Goal: Task Accomplishment & Management: Complete application form

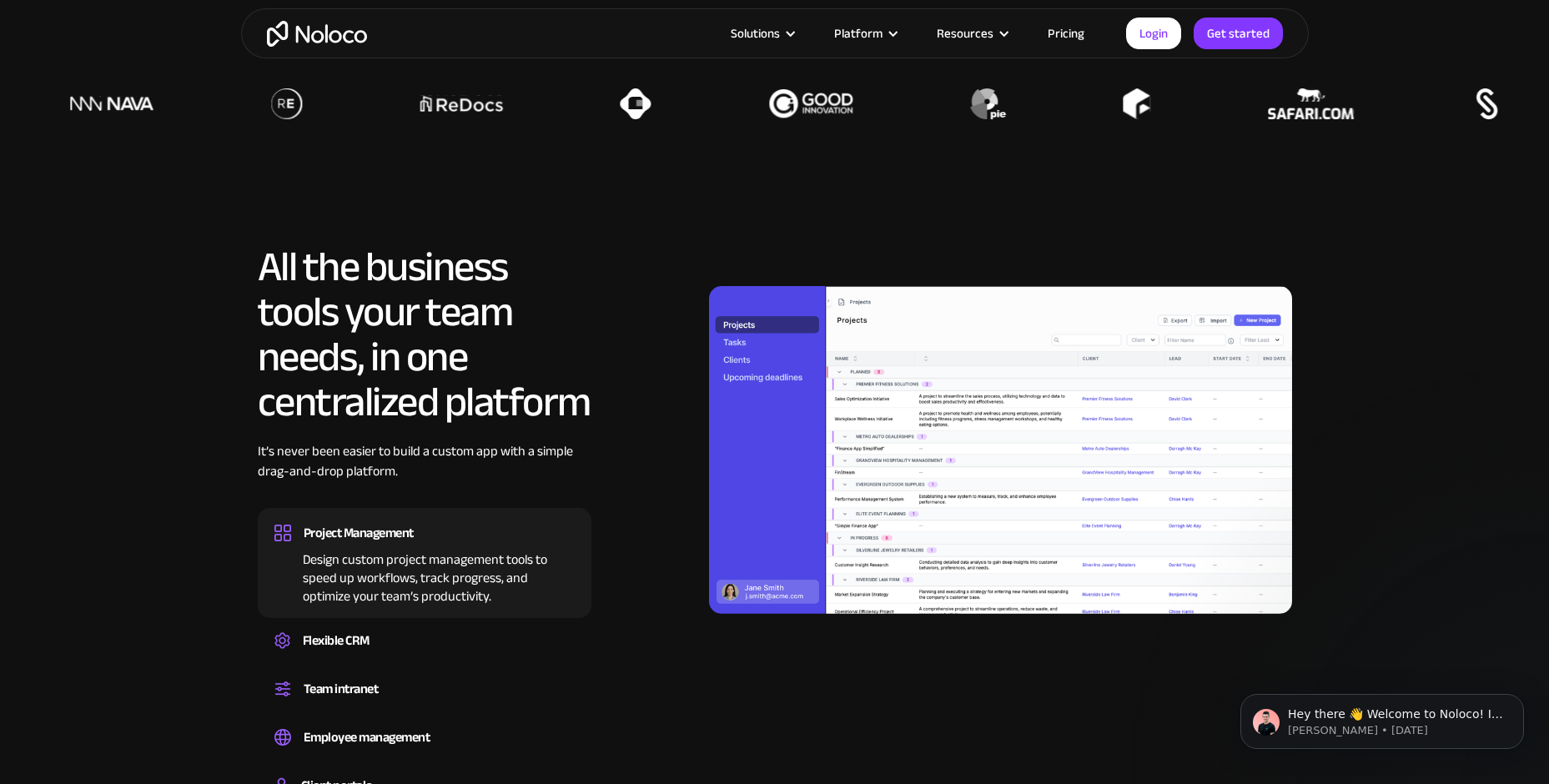
scroll to position [1585, 0]
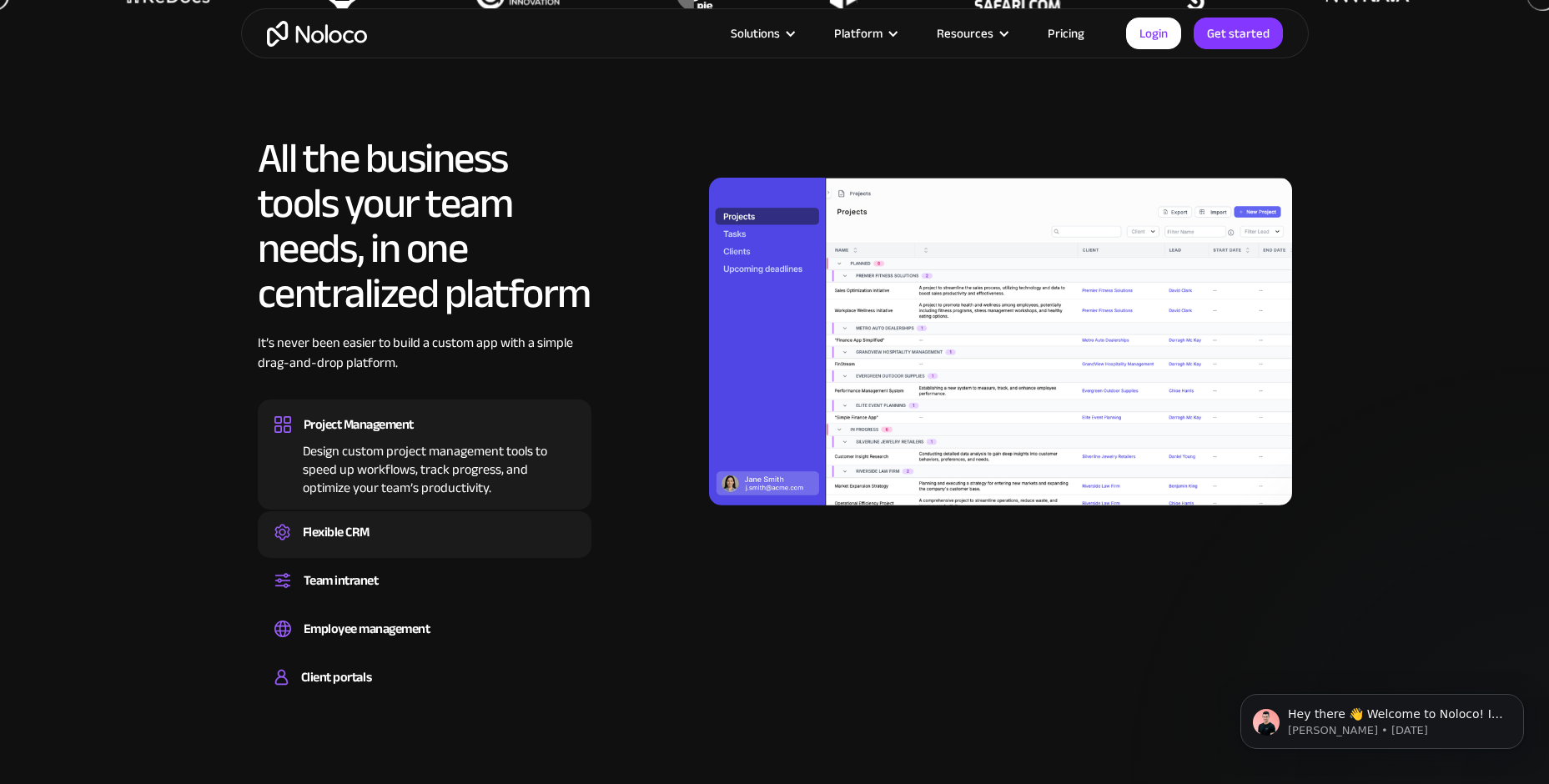
click at [454, 550] on div "Flexible CRM Create a custom CRM that you can adapt to your business’s needs, c…" at bounding box center [424, 534] width 334 height 47
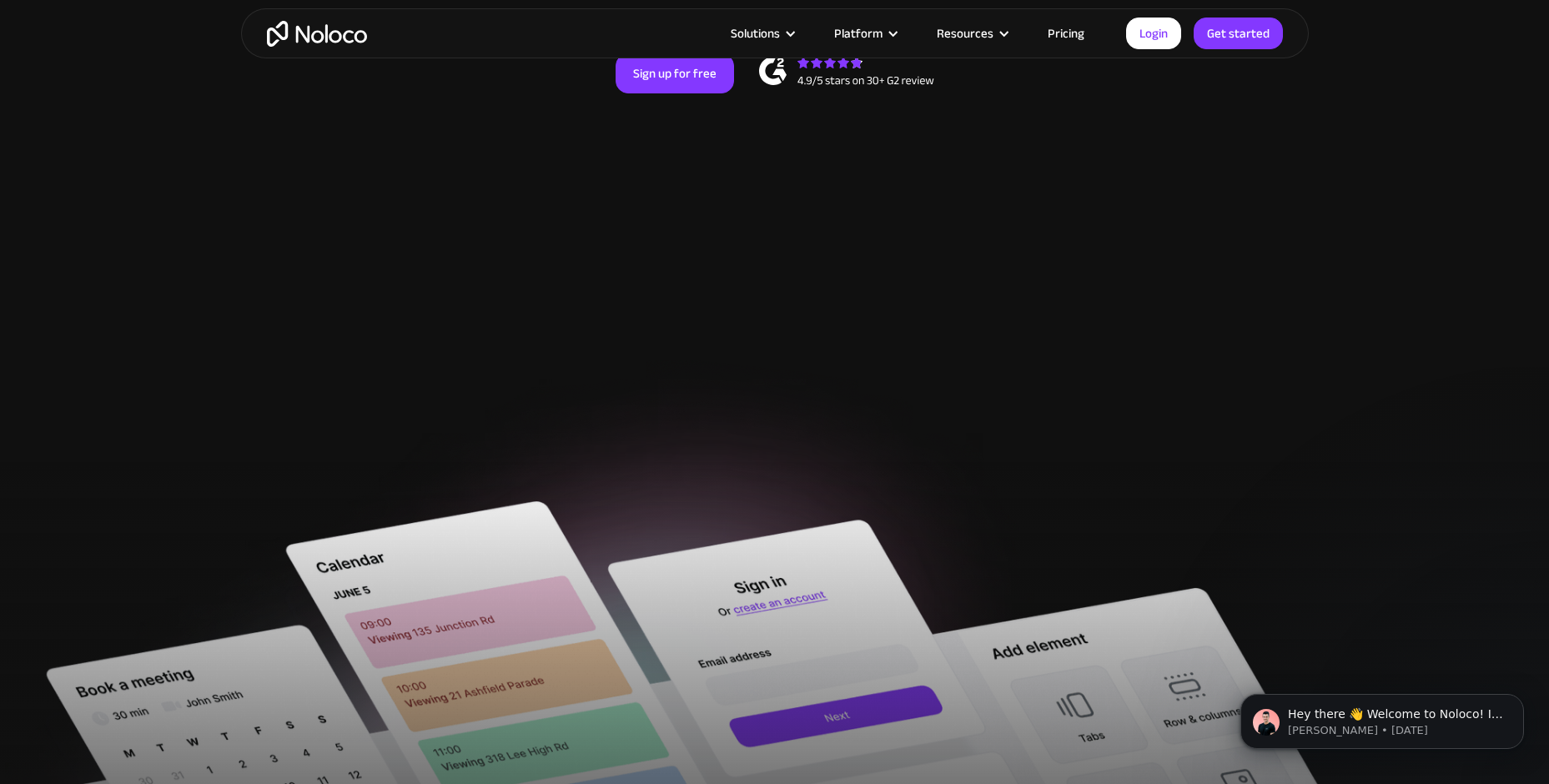
scroll to position [0, 0]
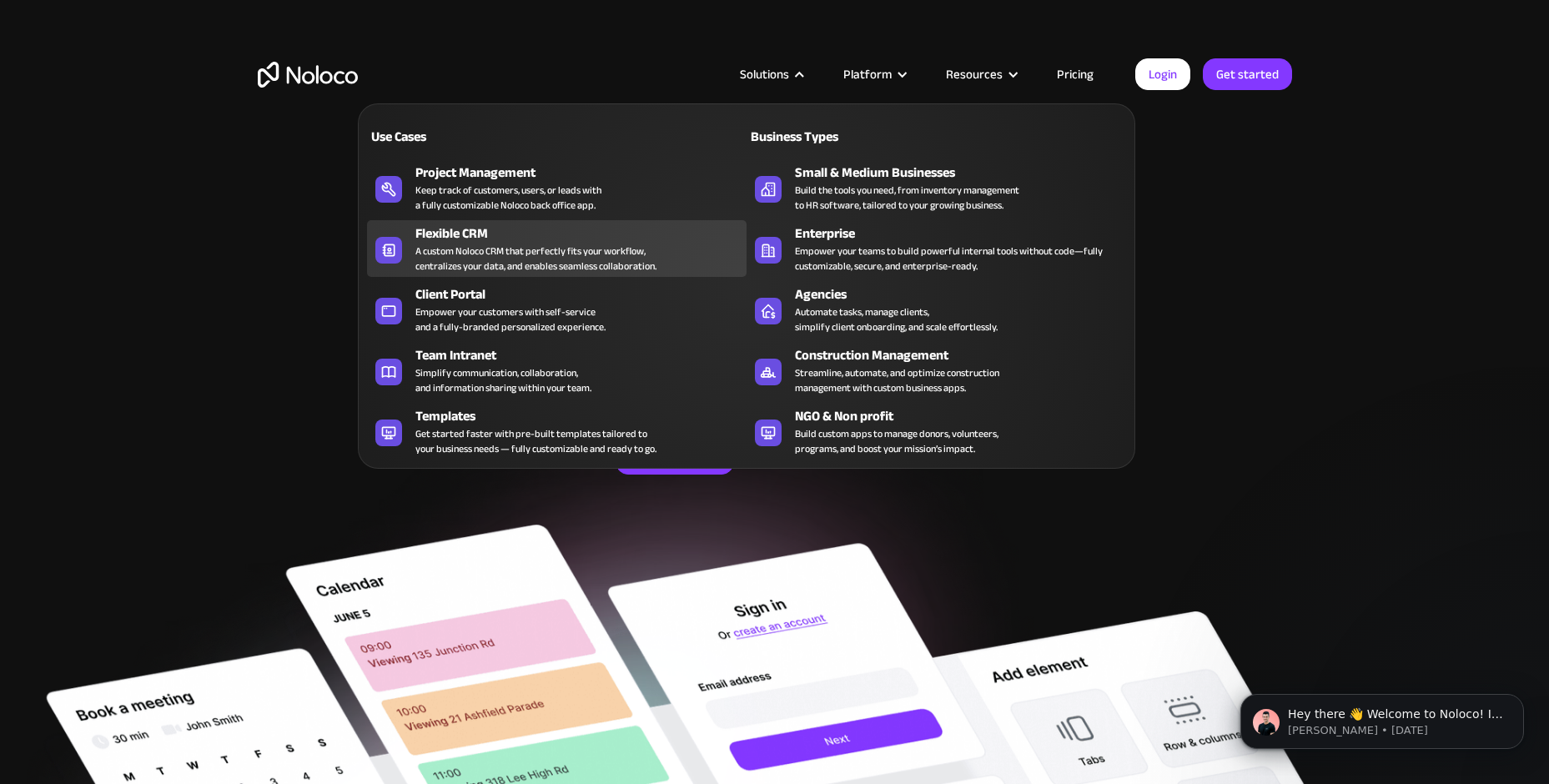
click at [431, 257] on div "A custom Noloco CRM that perfectly fits your workflow, centralizes your data, a…" at bounding box center [536, 258] width 242 height 30
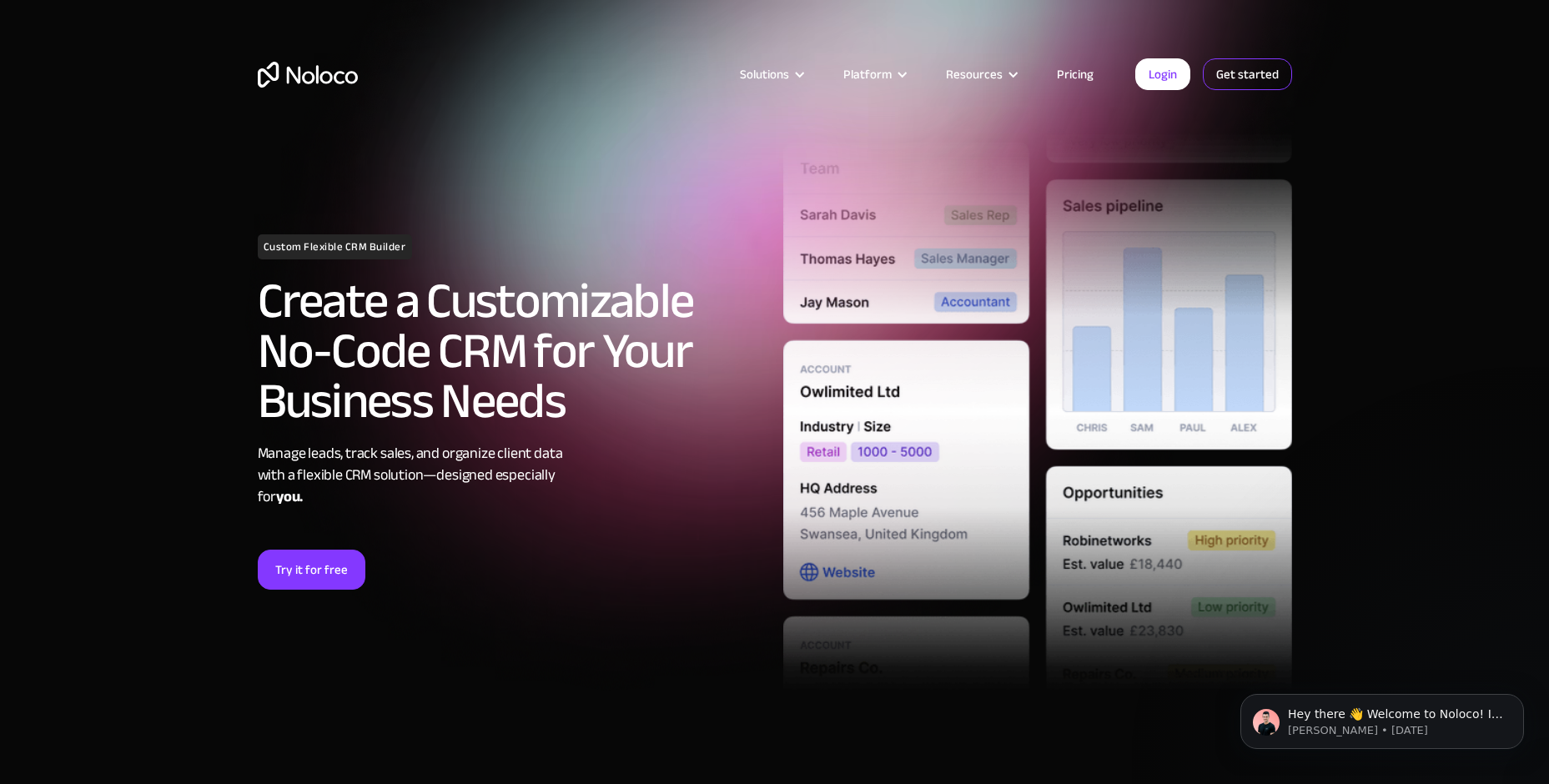
click at [1240, 77] on link "Get started" at bounding box center [1248, 75] width 90 height 32
click at [1169, 66] on link "Login" at bounding box center [1163, 75] width 55 height 32
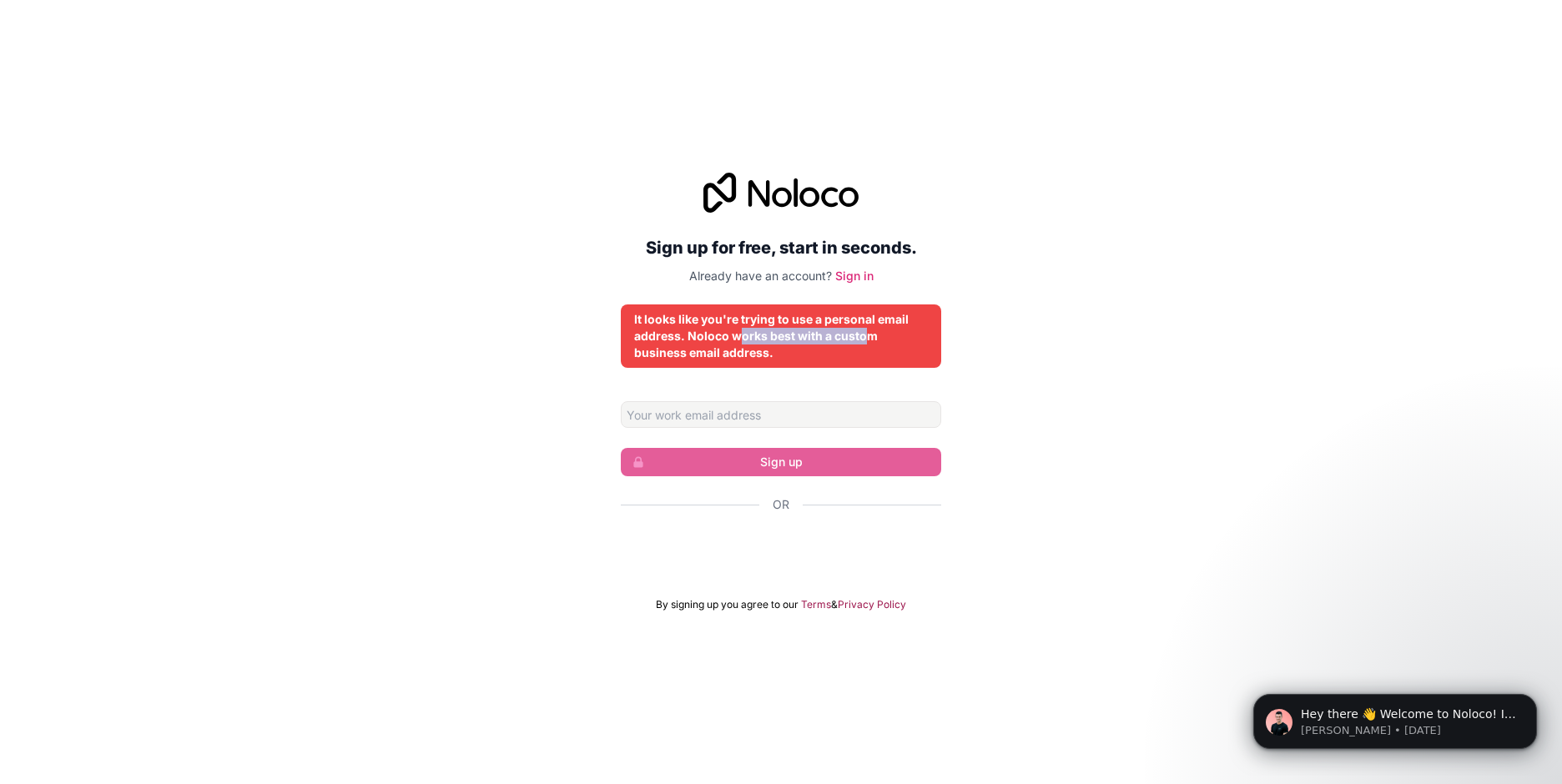
drag, startPoint x: 741, startPoint y: 337, endPoint x: 863, endPoint y: 331, distance: 122.1
click at [863, 331] on div "It looks like you're trying to use a personal email address. Noloco works best …" at bounding box center [781, 337] width 294 height 50
click at [870, 338] on div "It looks like you're trying to use a personal email address. Noloco works best …" at bounding box center [781, 337] width 294 height 50
click at [726, 353] on div "It looks like you're trying to use a personal email address. Noloco works best …" at bounding box center [781, 337] width 294 height 50
click at [740, 401] on input "Email address" at bounding box center [781, 414] width 321 height 27
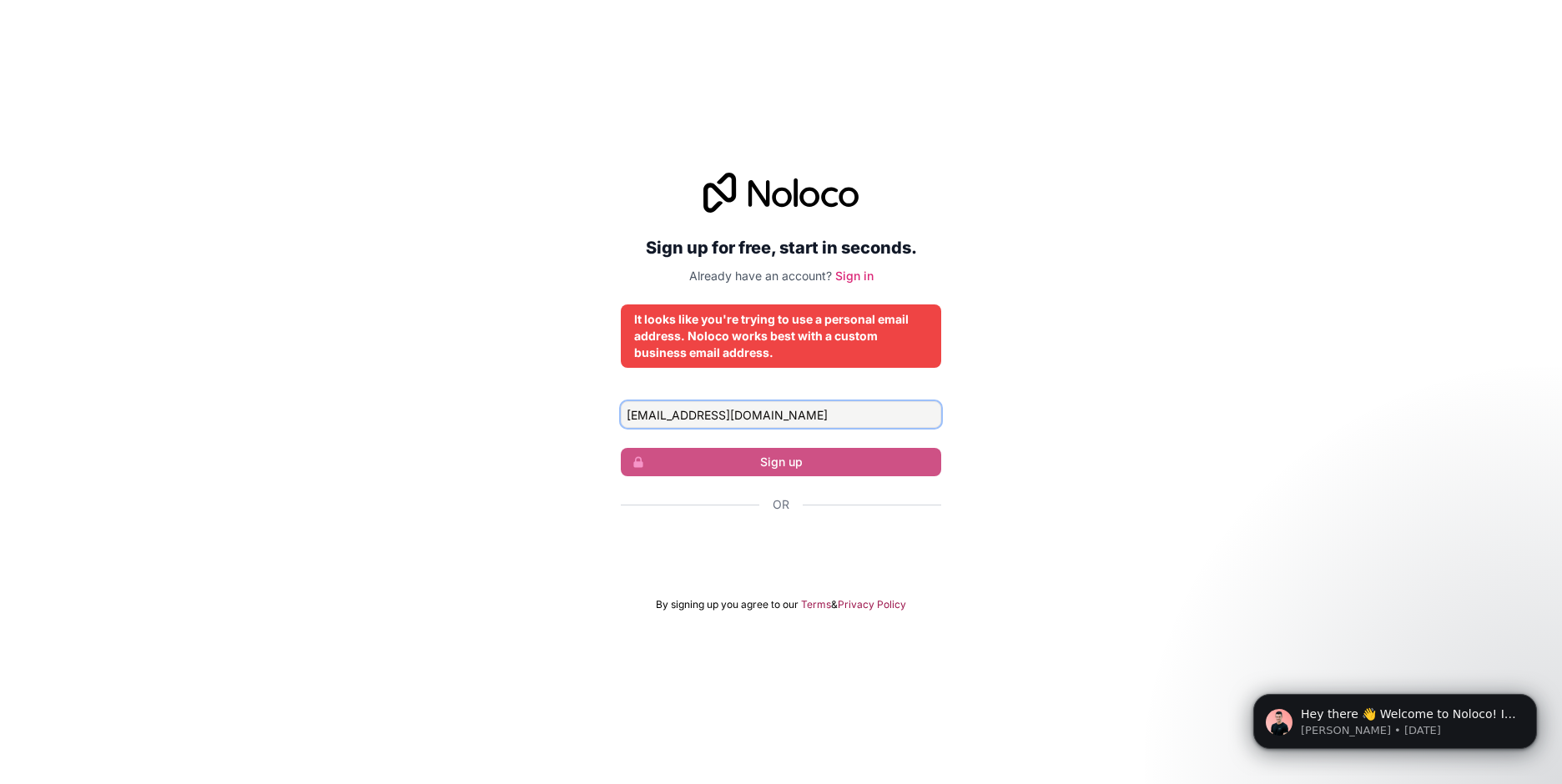
type input "[EMAIL_ADDRESS][DOMAIN_NAME]"
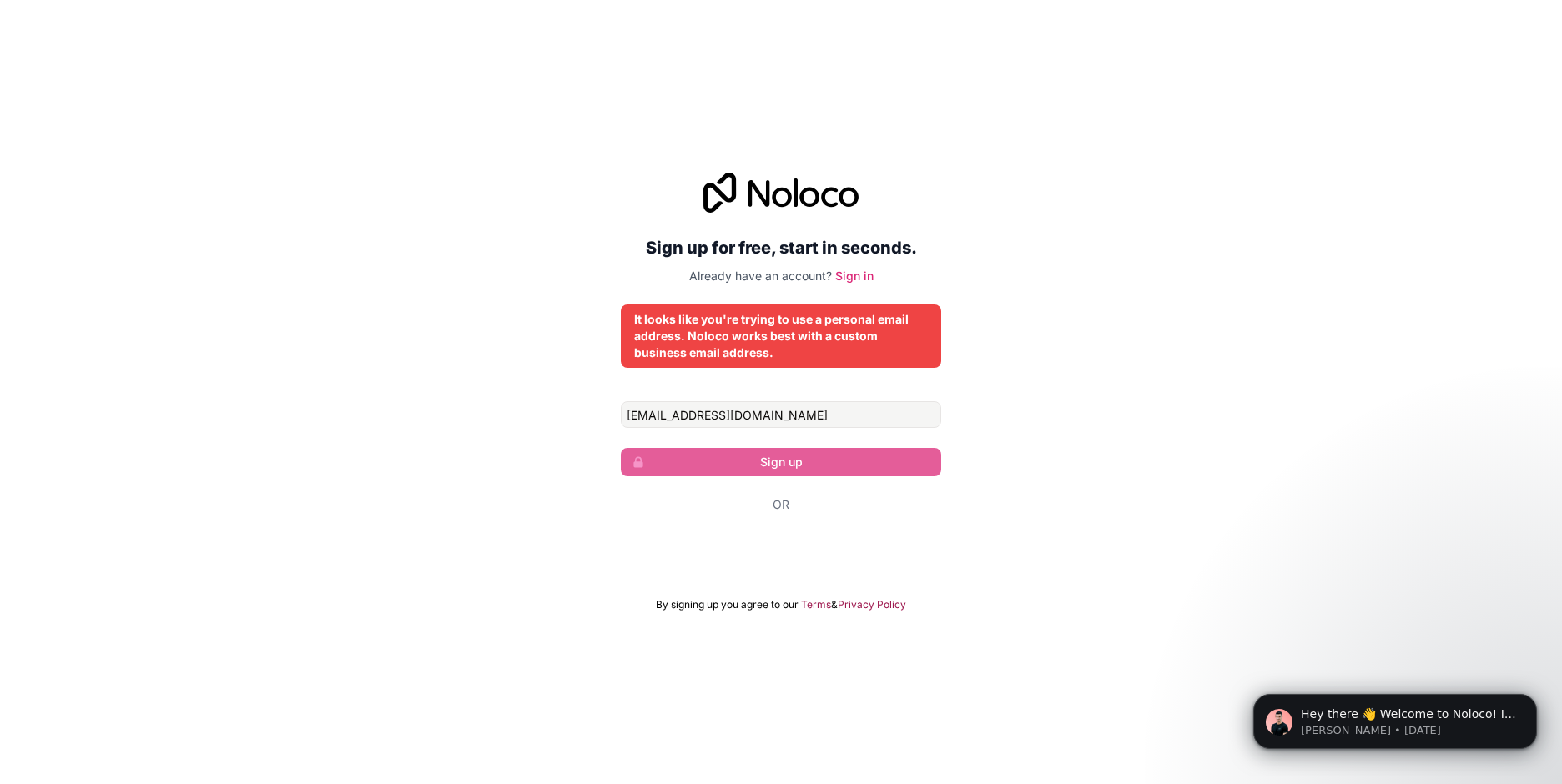
click at [746, 340] on div "It looks like you're trying to use a personal email address. Noloco works best …" at bounding box center [781, 337] width 294 height 50
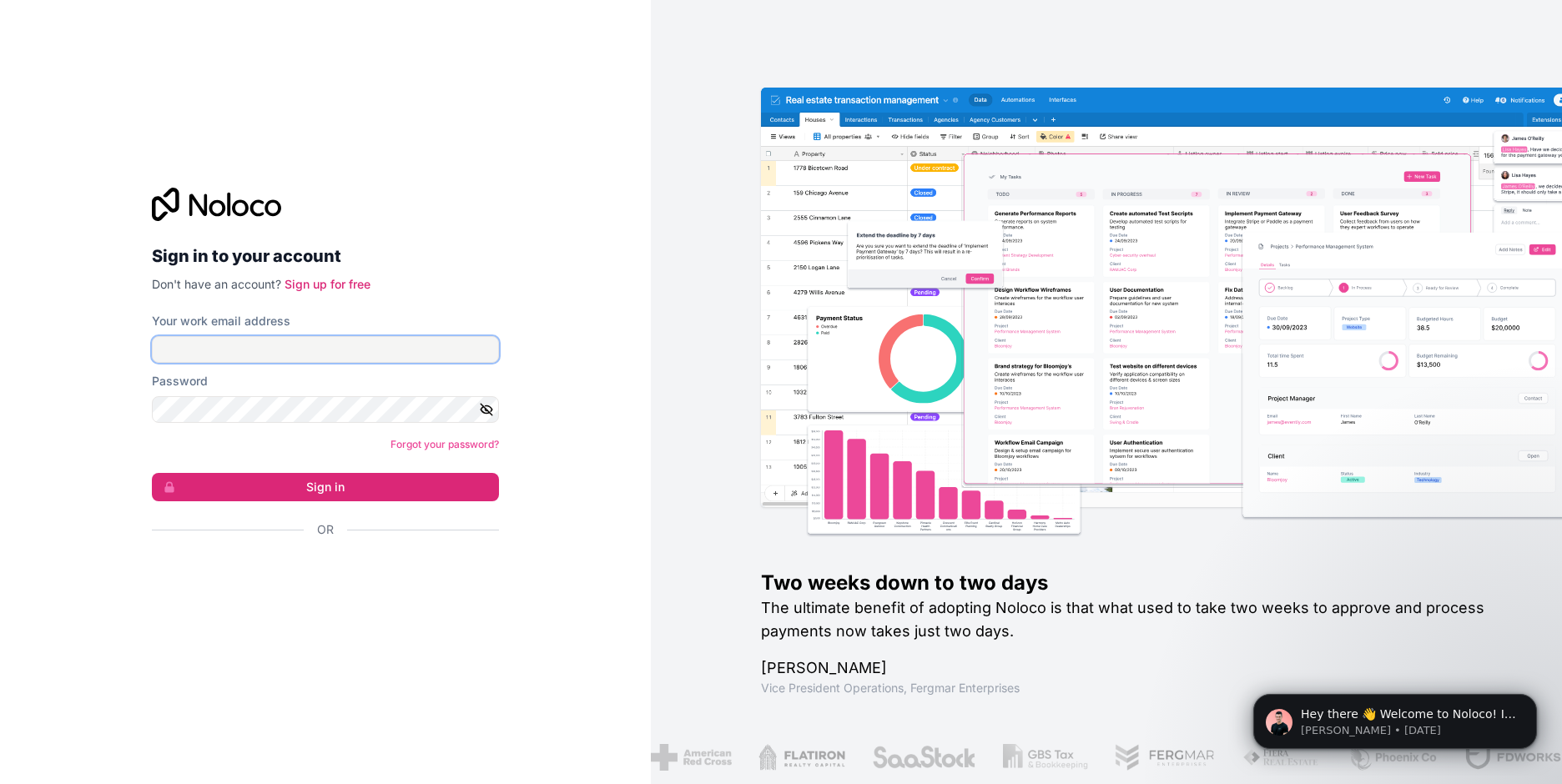
click at [298, 341] on input "Your work email address" at bounding box center [325, 350] width 347 height 27
click at [316, 282] on link "Sign up for free" at bounding box center [327, 283] width 86 height 14
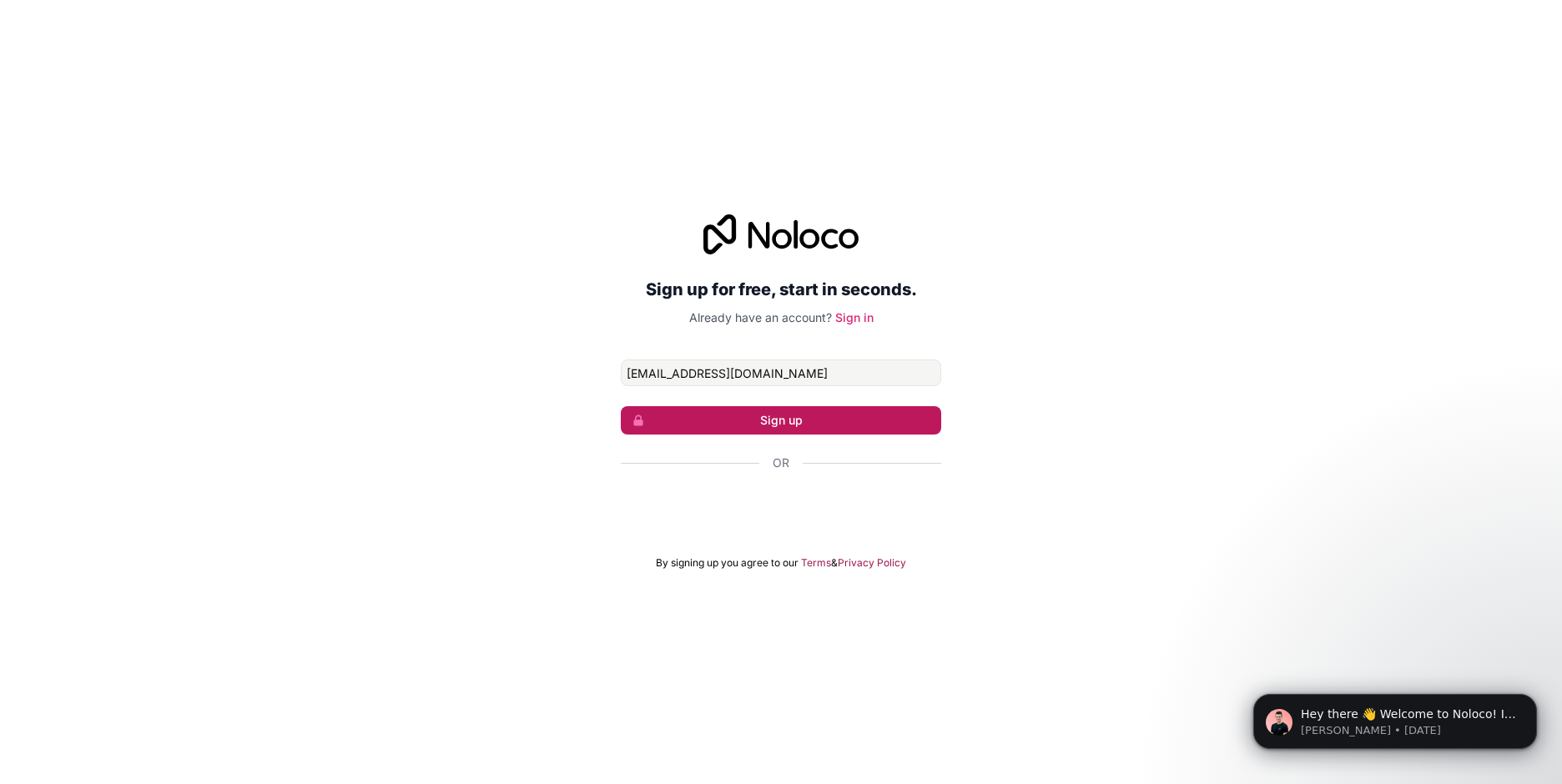
type input "[EMAIL_ADDRESS][DOMAIN_NAME]"
click at [729, 415] on button "Sign up" at bounding box center [781, 420] width 321 height 28
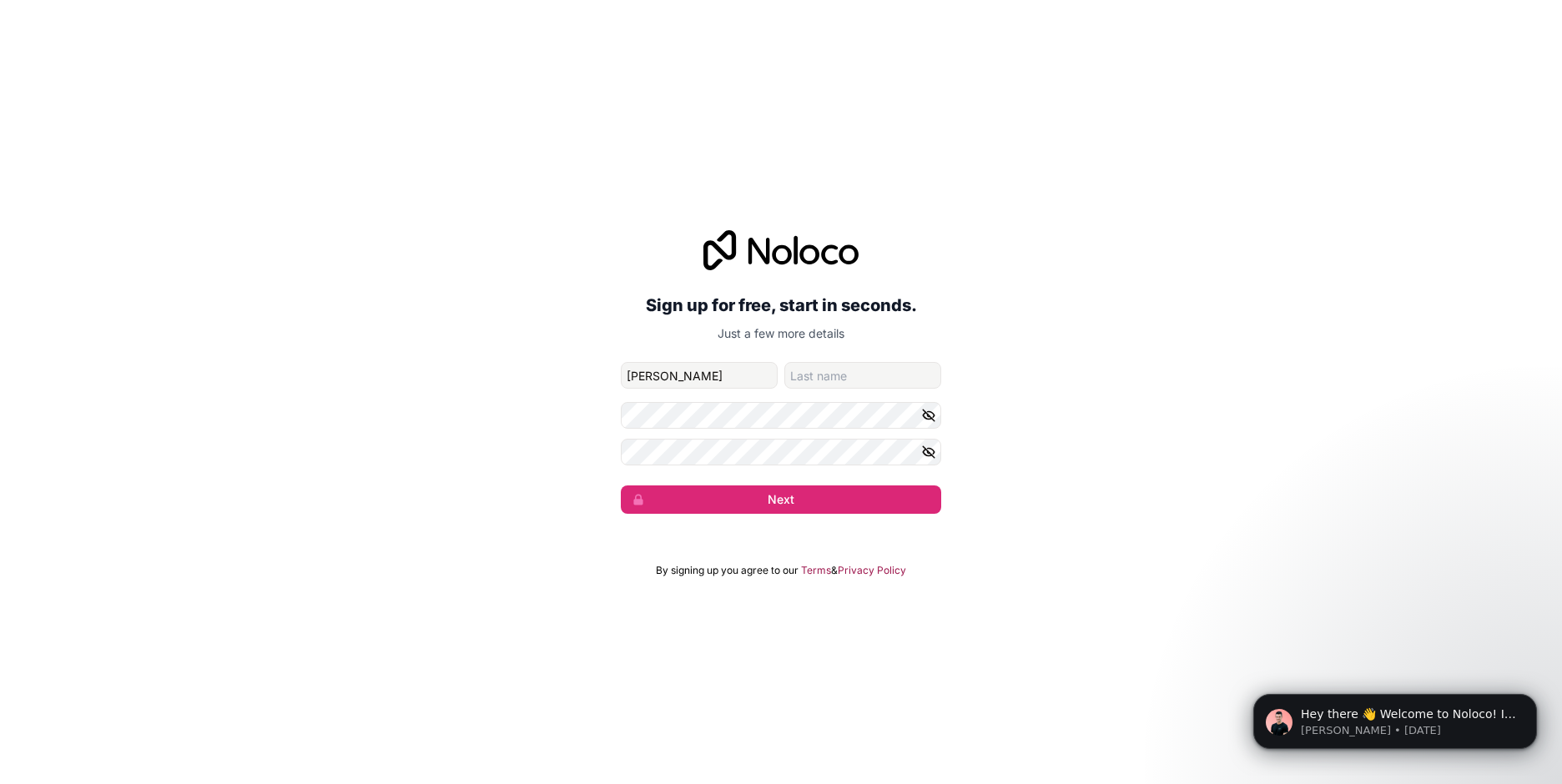
type input "Yury"
type input "Sevitau"
click at [928, 415] on icon "button" at bounding box center [929, 415] width 12 height 12
click at [930, 456] on icon "button" at bounding box center [929, 452] width 12 height 7
click at [1082, 456] on div "Sign up for free, start in seconds. Just a few more details y.sevitov@prinst.by…" at bounding box center [781, 372] width 1562 height 330
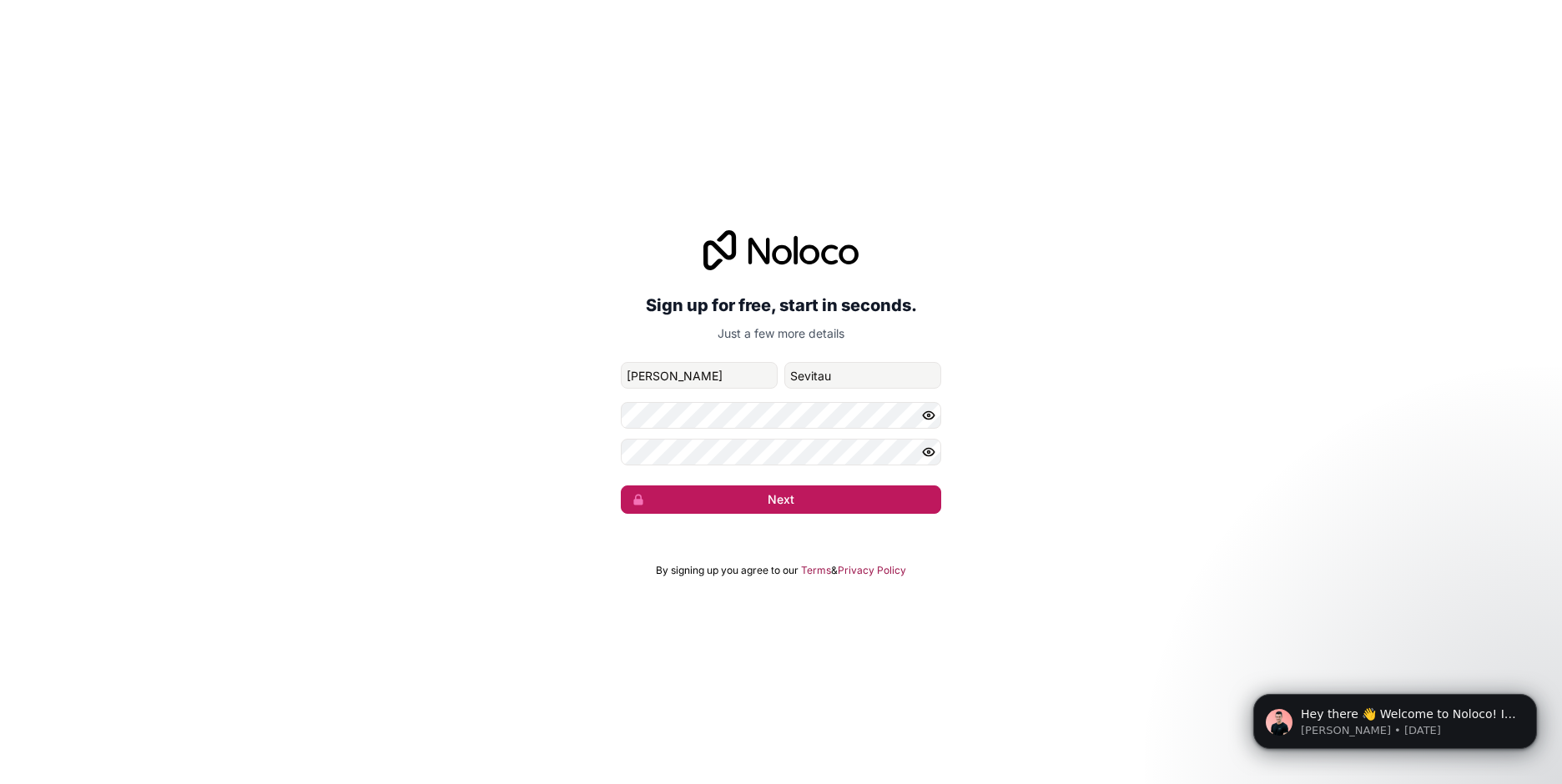
click at [809, 502] on button "Next" at bounding box center [781, 500] width 321 height 28
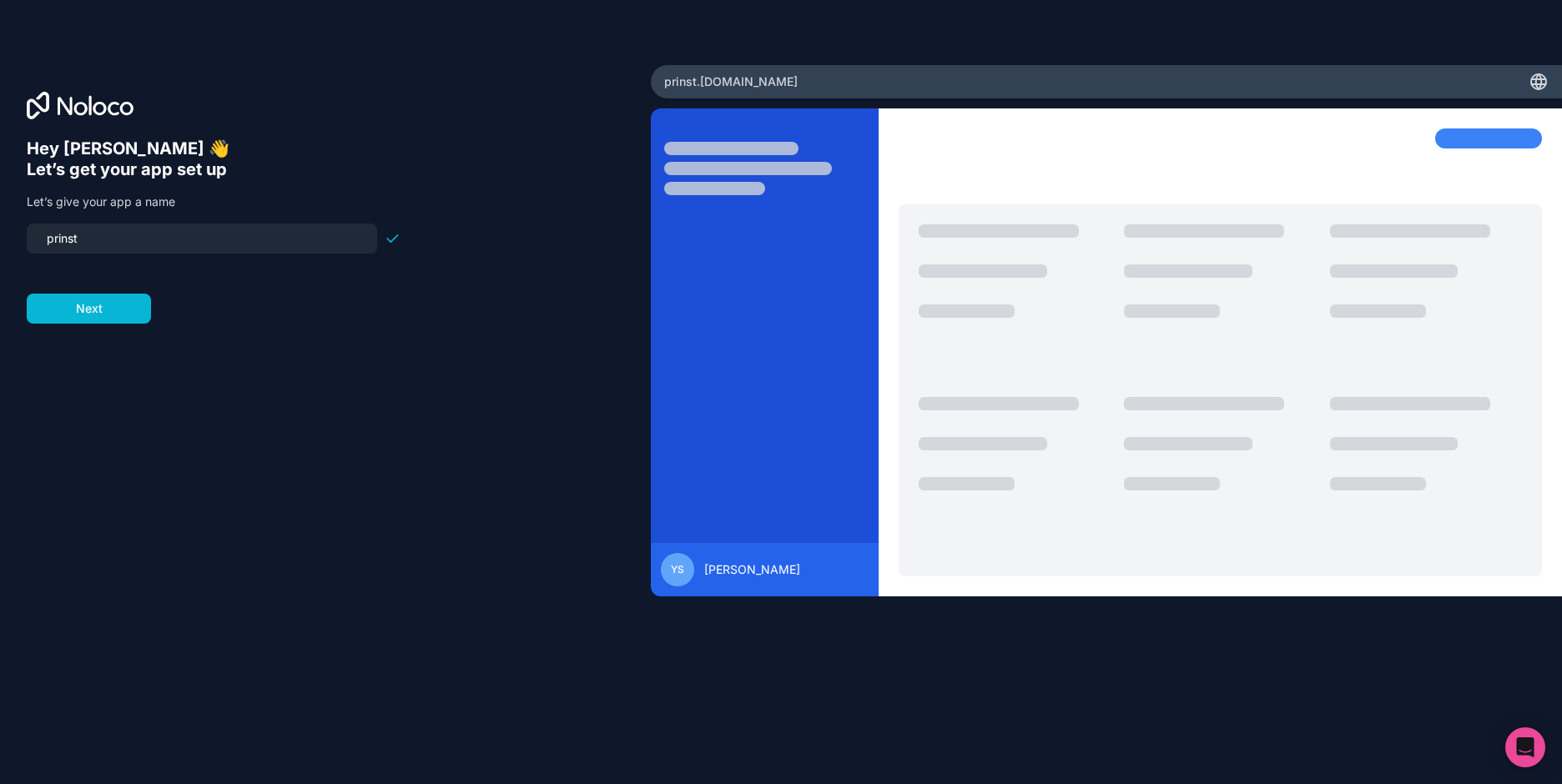
click at [138, 239] on input "prinst" at bounding box center [201, 238] width 330 height 23
drag, startPoint x: 120, startPoint y: 236, endPoint x: -3, endPoint y: 227, distance: 123.3
click at [0, 227] on html "Hey Yury 👋 Let’s get your app set up Let’s give your app a name prinst Next pri…" at bounding box center [781, 392] width 1562 height 784
type input "erp-prinst"
click at [113, 307] on button "Next" at bounding box center [89, 309] width 124 height 30
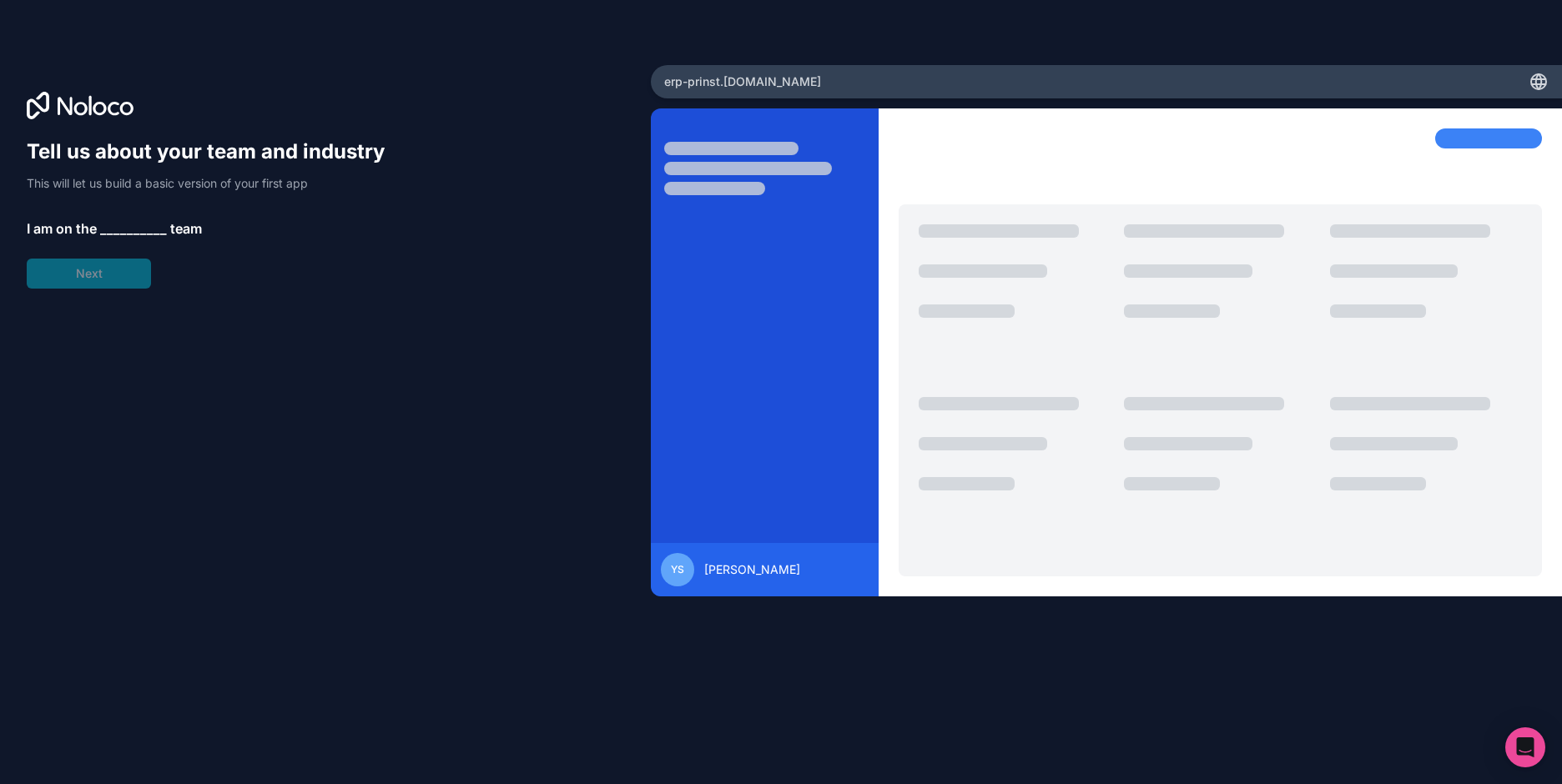
click at [145, 222] on span "__________" at bounding box center [133, 227] width 67 height 20
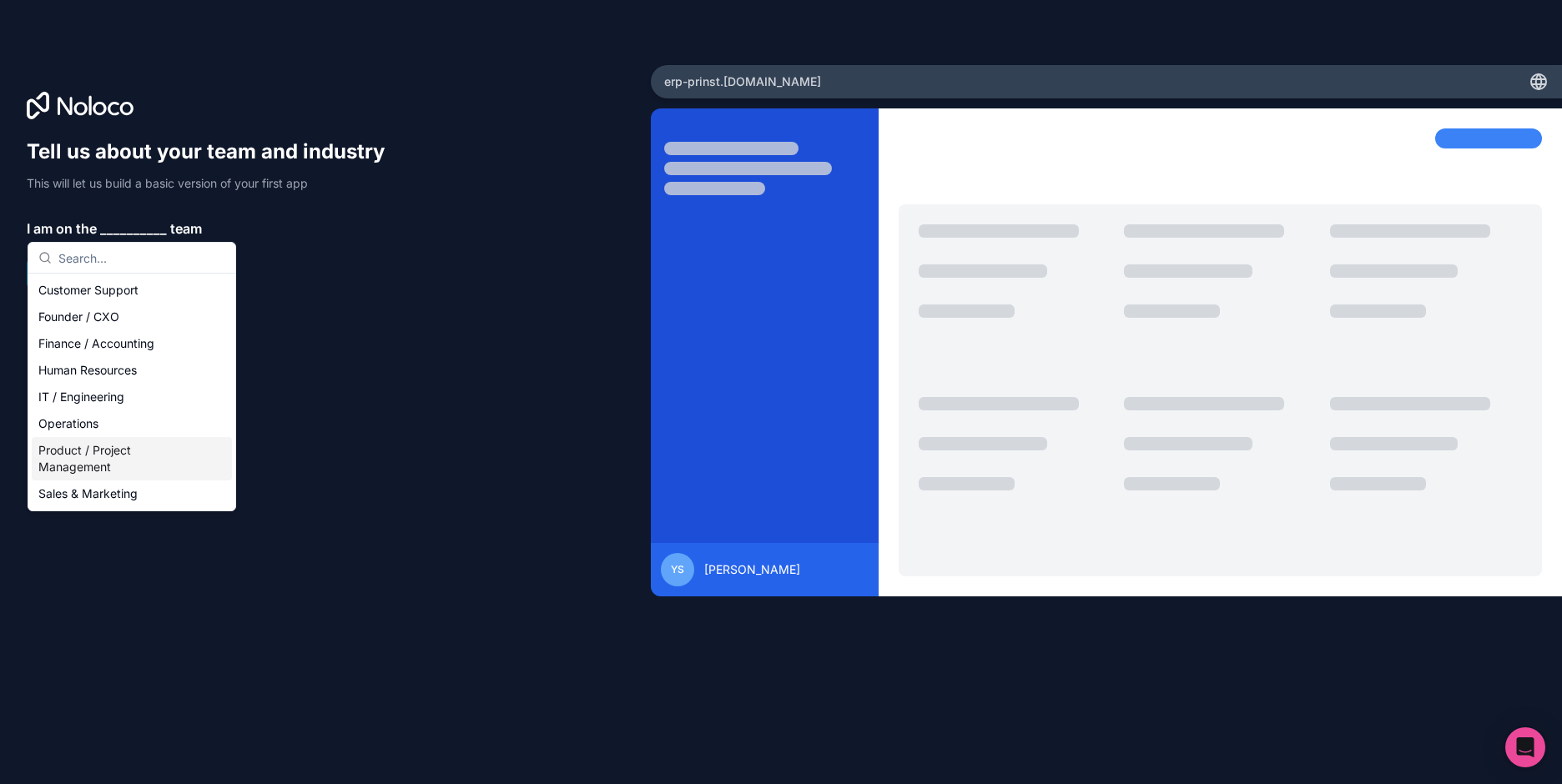
click at [120, 458] on div "Product / Project Management" at bounding box center [131, 459] width 200 height 44
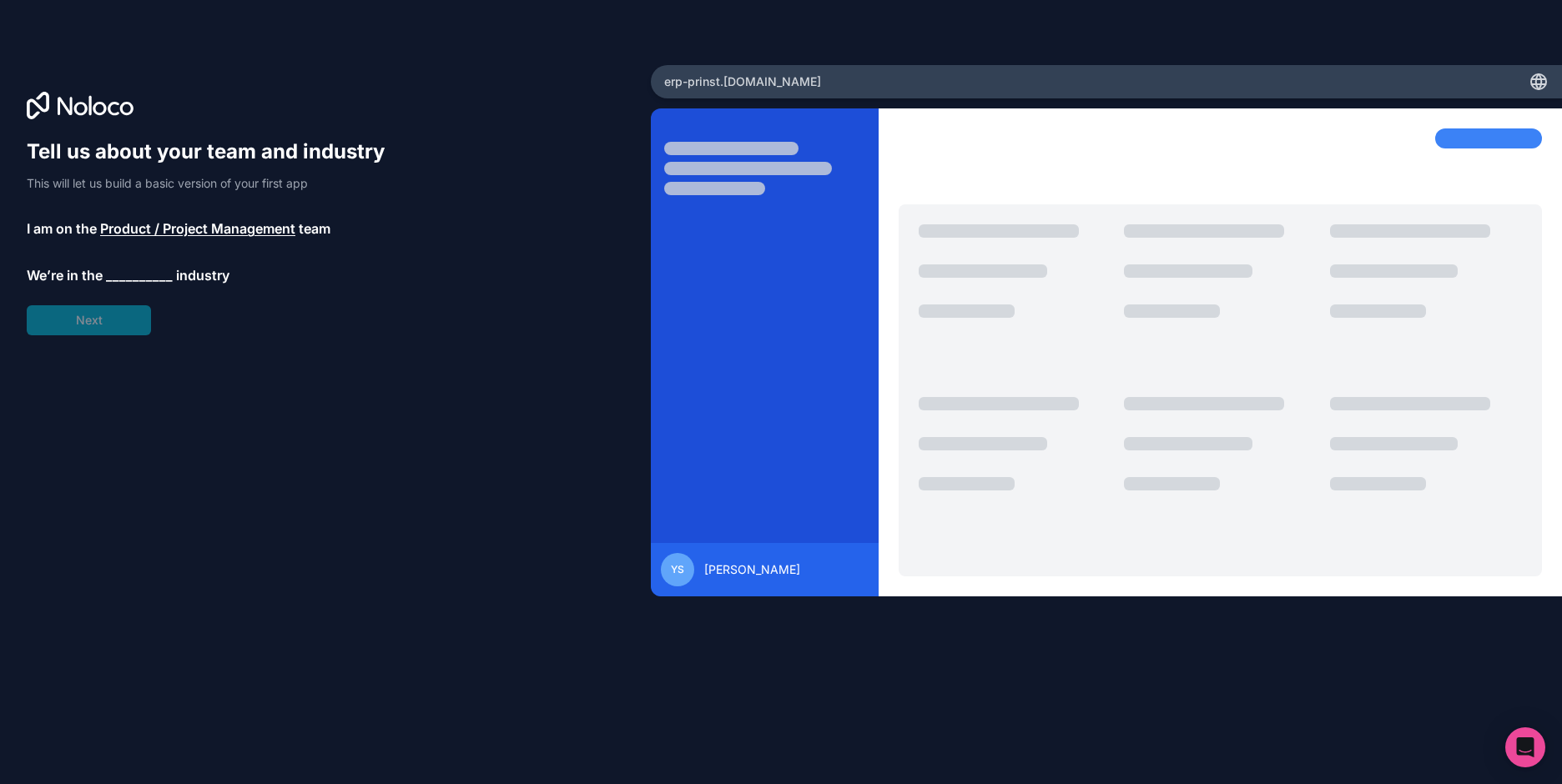
click at [119, 282] on span "__________" at bounding box center [140, 275] width 67 height 20
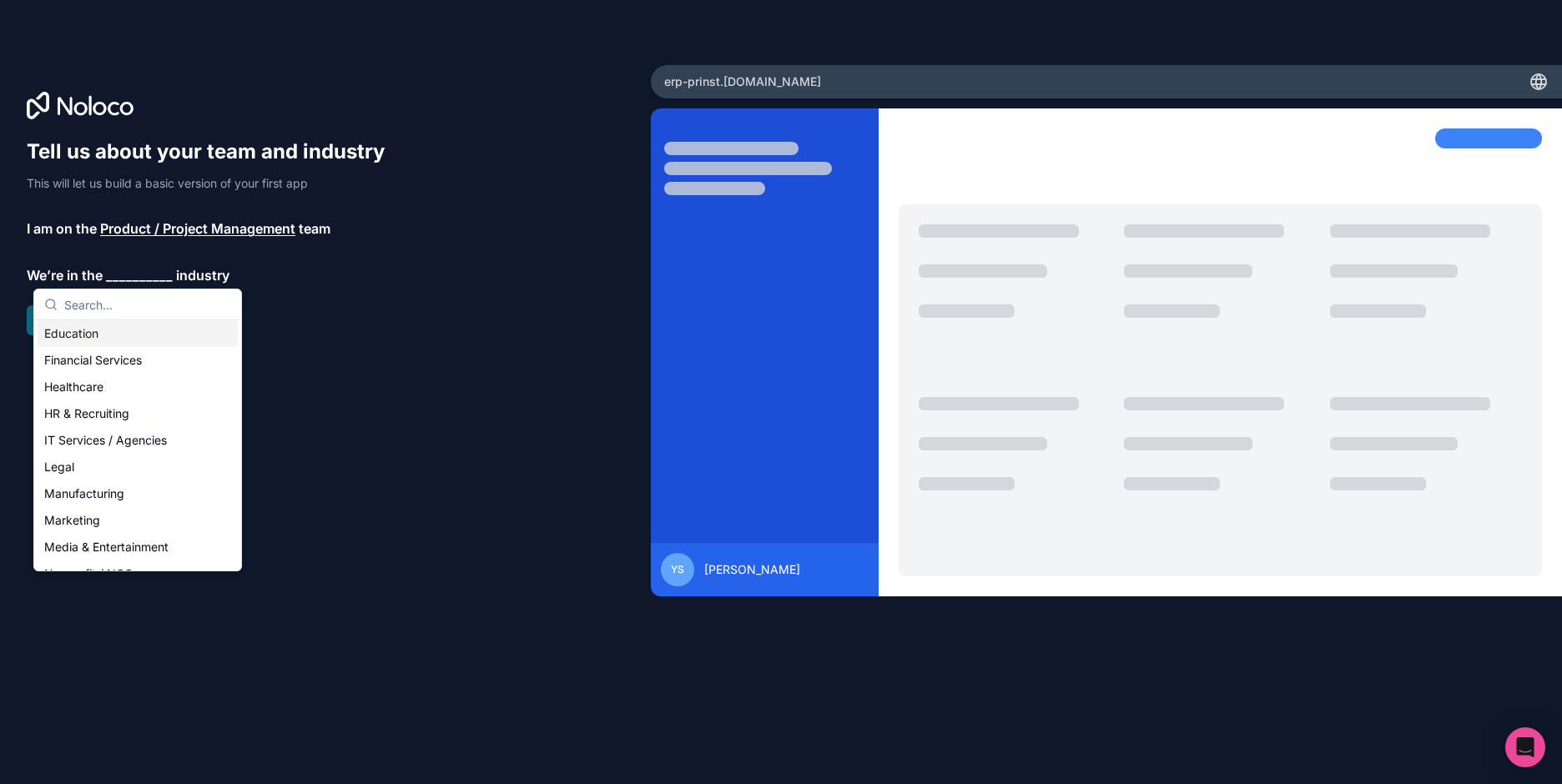
scroll to position [167, 0]
click at [94, 416] on div "Manufacturing" at bounding box center [137, 410] width 200 height 27
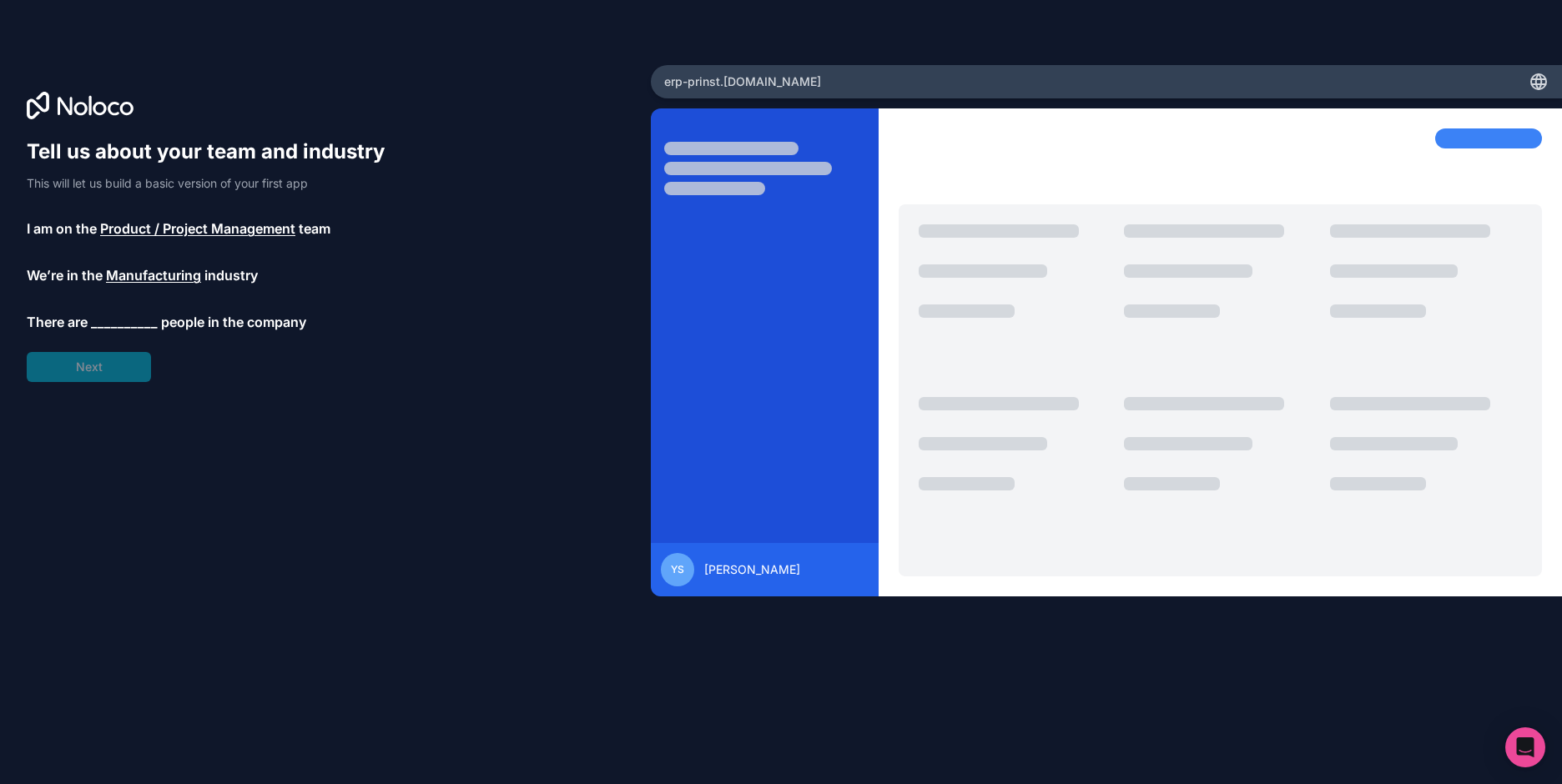
click at [127, 317] on span "__________" at bounding box center [125, 322] width 67 height 20
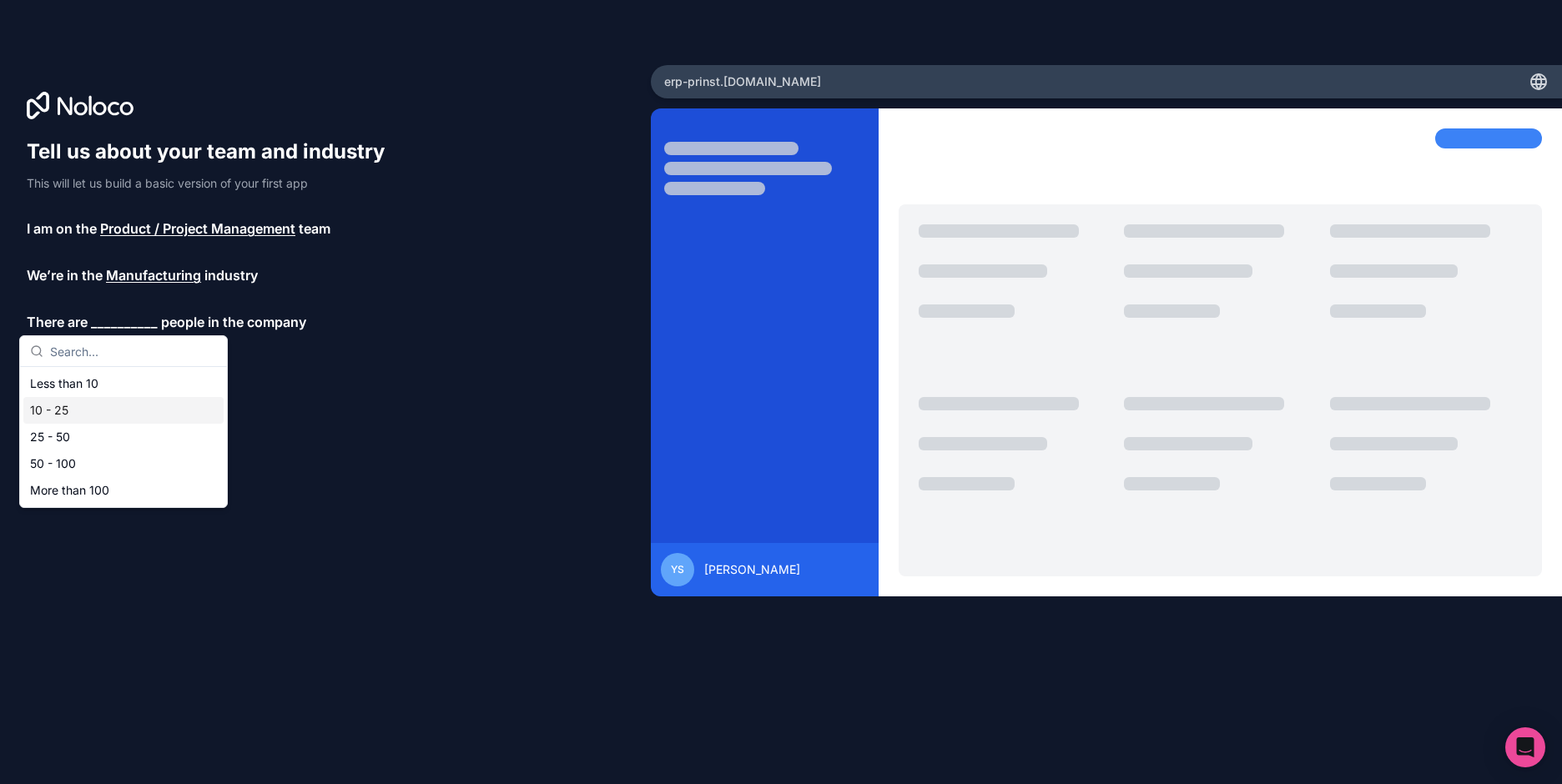
click at [75, 416] on div "10 - 25" at bounding box center [123, 410] width 200 height 27
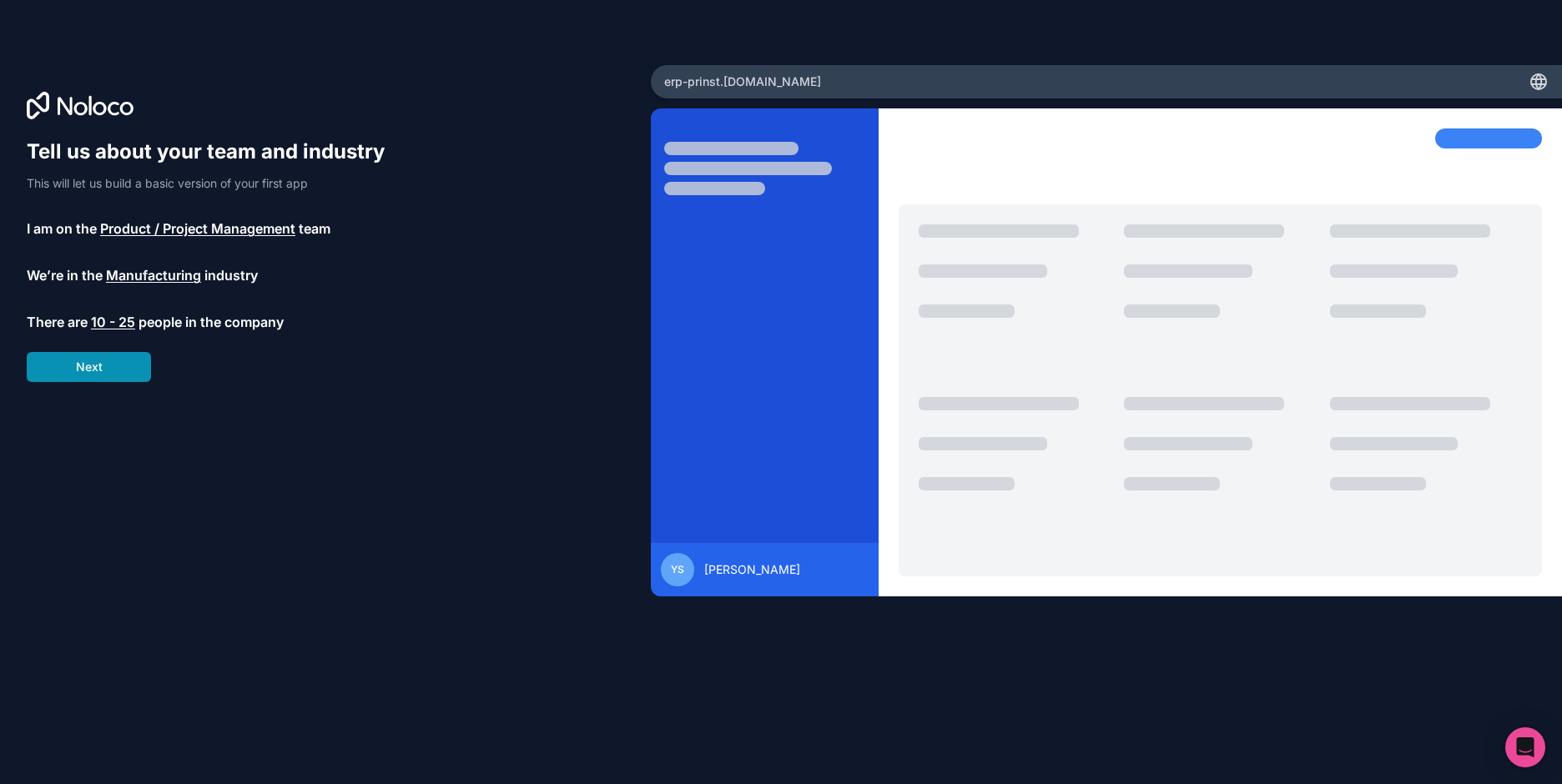
click at [97, 377] on button "Next" at bounding box center [89, 367] width 124 height 30
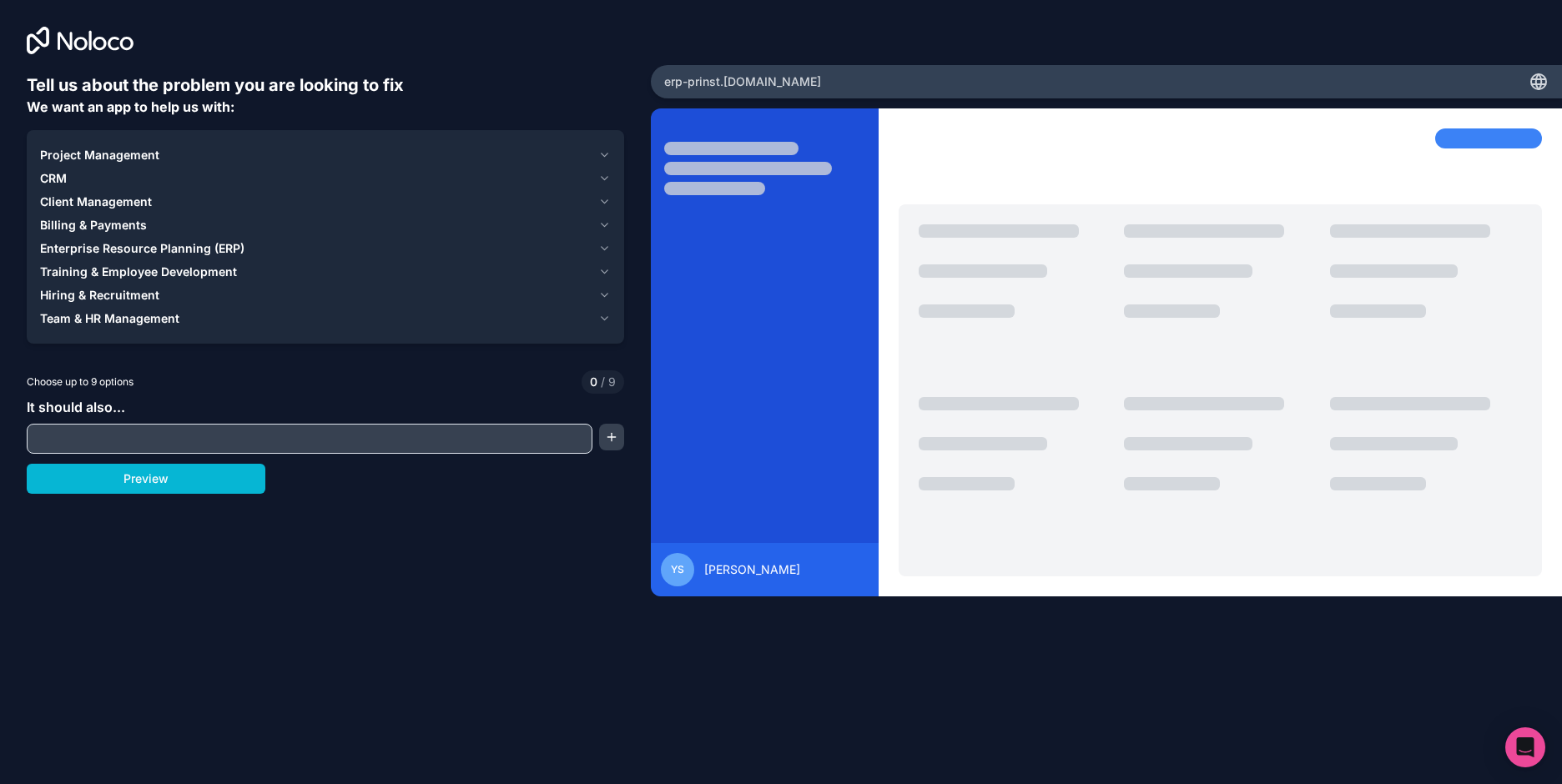
click at [124, 437] on input "text" at bounding box center [310, 438] width 558 height 23
click at [606, 434] on button "button" at bounding box center [611, 437] width 25 height 27
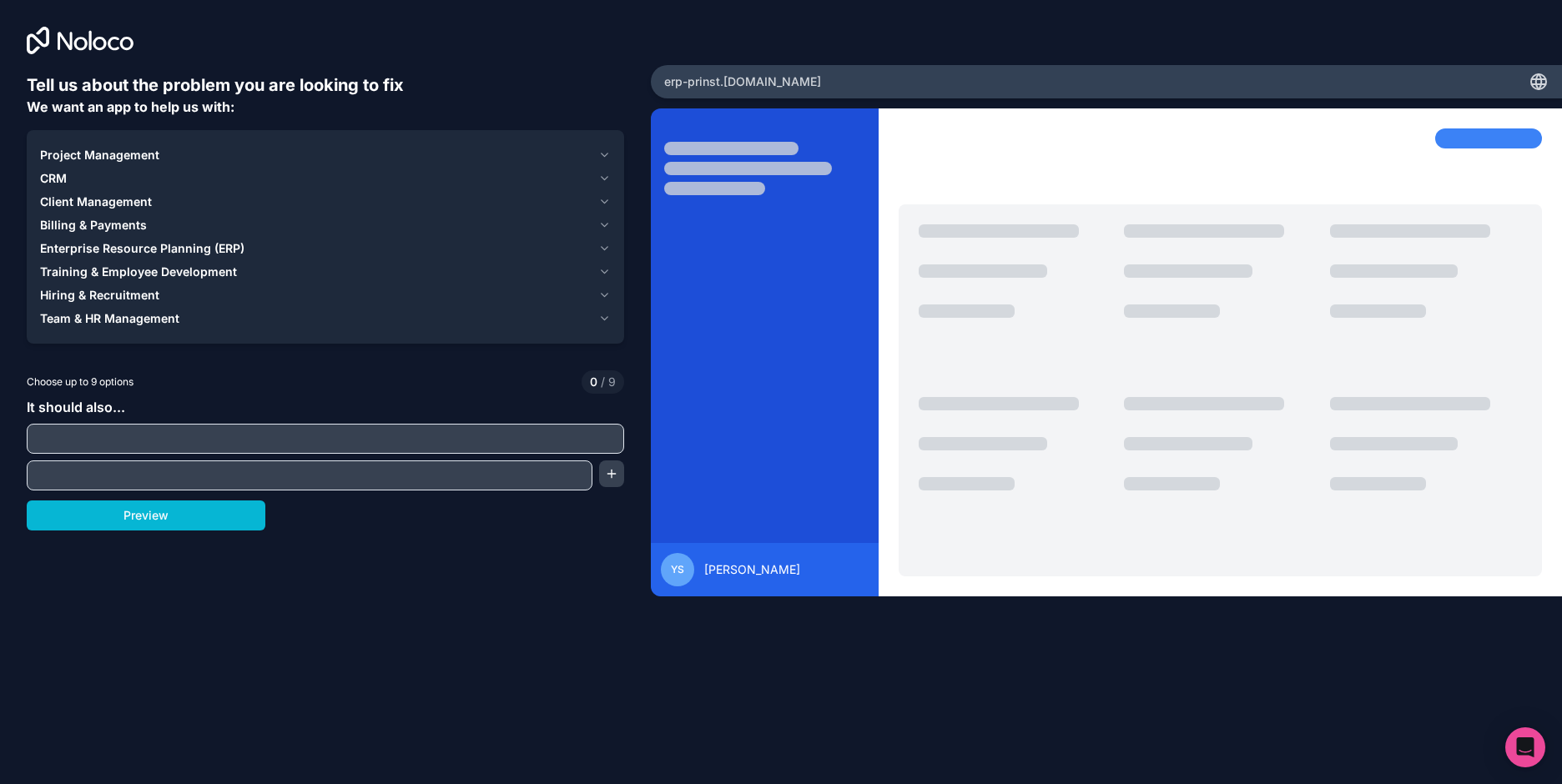
click at [249, 438] on input "text" at bounding box center [325, 438] width 589 height 23
click at [90, 156] on span "Project Management" at bounding box center [100, 155] width 119 height 17
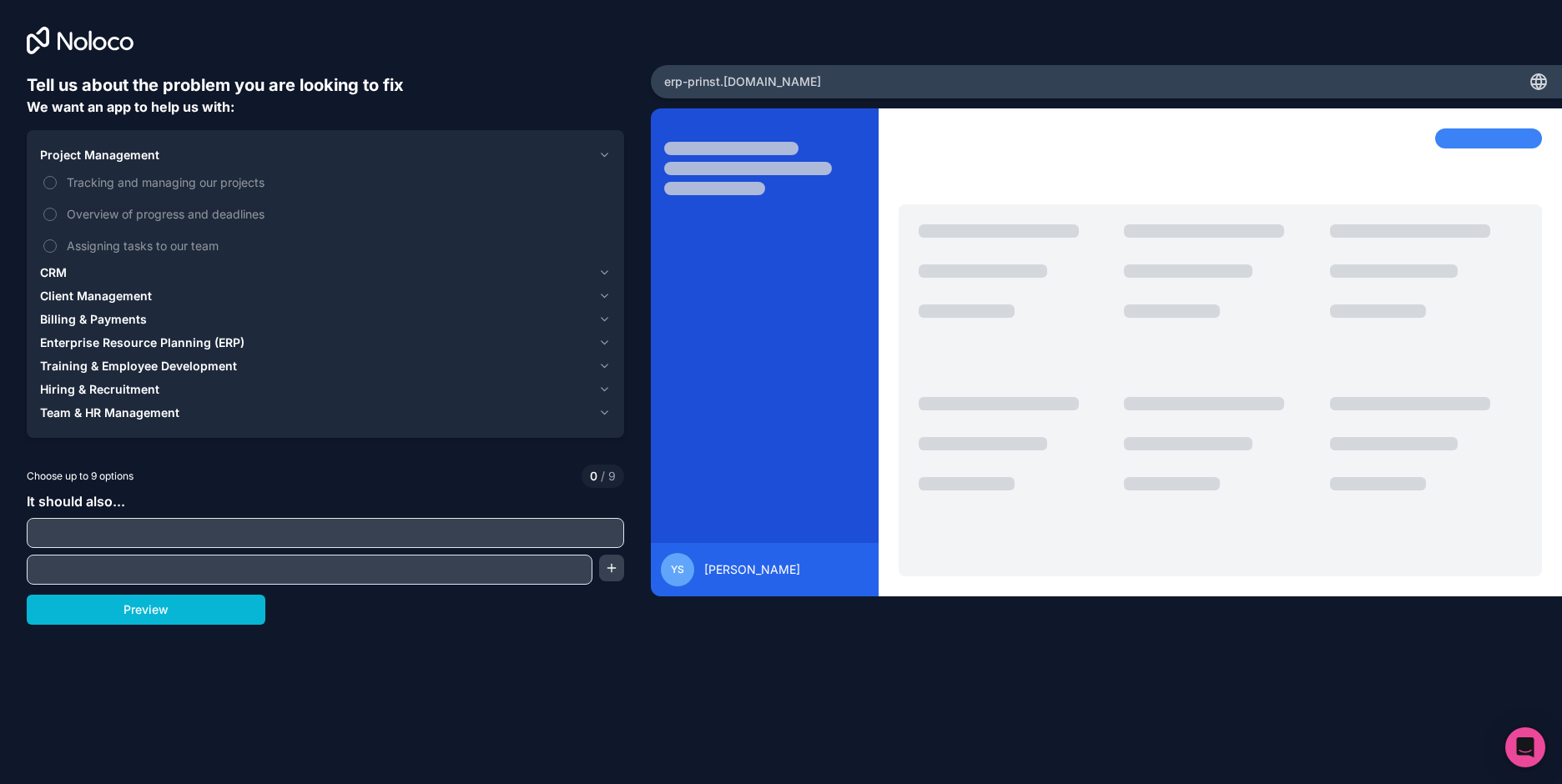
click at [93, 155] on span "Project Management" at bounding box center [100, 155] width 119 height 17
